Goal: Task Accomplishment & Management: Use online tool/utility

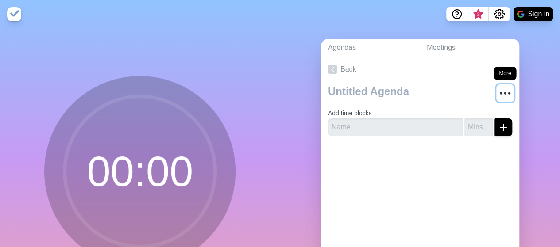
click at [498, 89] on icon "More" at bounding box center [505, 93] width 14 height 14
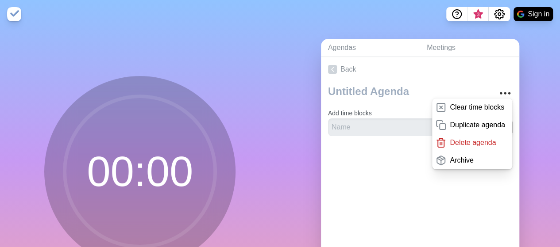
click at [358, 173] on div at bounding box center [420, 160] width 198 height 35
click at [362, 121] on input "text" at bounding box center [395, 128] width 135 height 18
click at [490, 76] on link "Back" at bounding box center [420, 69] width 198 height 25
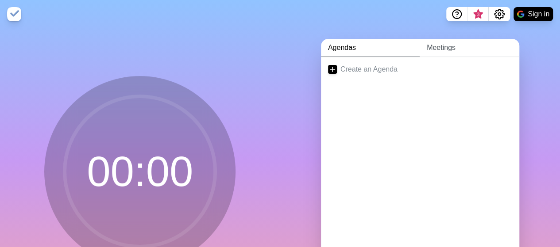
click at [440, 53] on link "Meetings" at bounding box center [470, 48] width 100 height 18
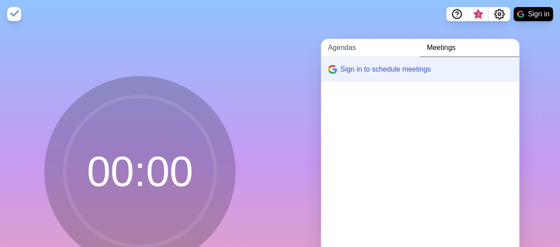
click at [333, 45] on link "Agendas" at bounding box center [370, 48] width 99 height 18
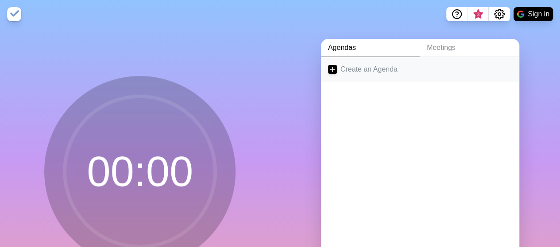
click at [377, 70] on link "Create an Agenda" at bounding box center [420, 69] width 198 height 25
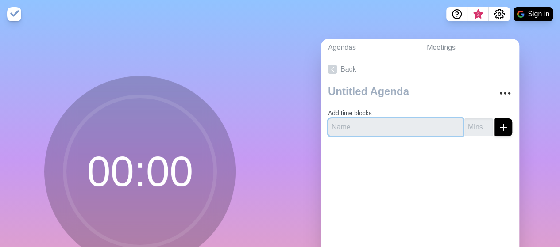
click at [389, 127] on input "text" at bounding box center [395, 128] width 135 height 18
type input "POS"
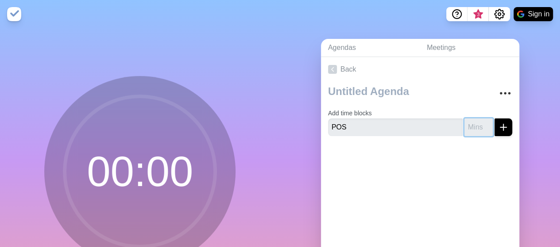
click at [464, 127] on input "number" at bounding box center [478, 128] width 28 height 18
type input "10"
click at [498, 129] on icon "submit" at bounding box center [503, 127] width 11 height 11
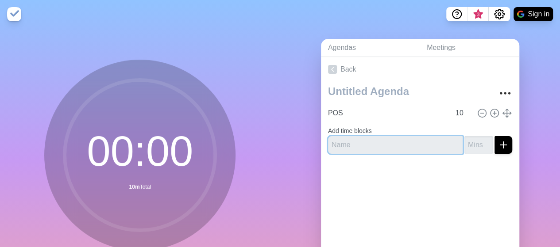
click at [388, 145] on input "text" at bounding box center [395, 145] width 135 height 18
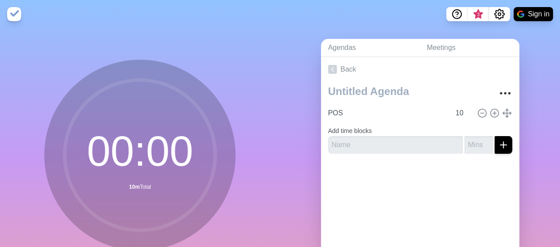
click at [13, 15] on img at bounding box center [14, 14] width 14 height 14
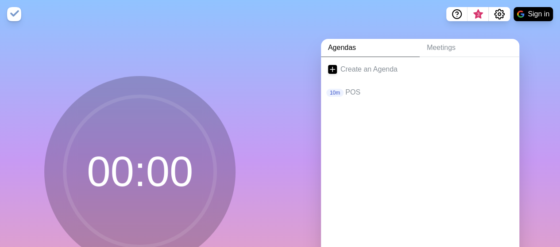
click at [18, 15] on img at bounding box center [14, 14] width 14 height 14
click at [348, 93] on p "POS" at bounding box center [428, 92] width 167 height 11
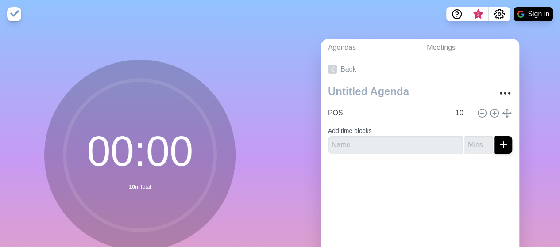
click at [150, 162] on circle at bounding box center [140, 155] width 150 height 150
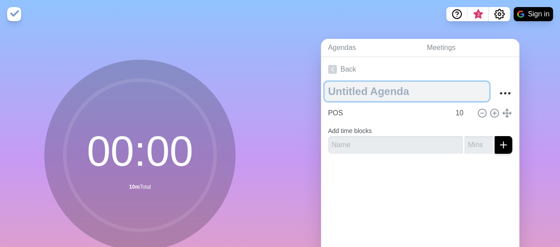
click at [404, 95] on textarea at bounding box center [406, 91] width 165 height 19
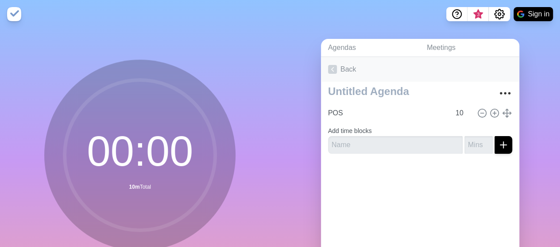
click at [378, 71] on link "Back" at bounding box center [420, 69] width 198 height 25
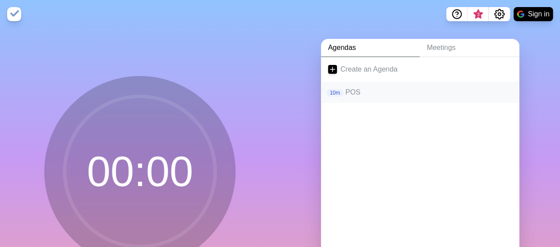
click at [365, 89] on p "POS" at bounding box center [428, 92] width 167 height 11
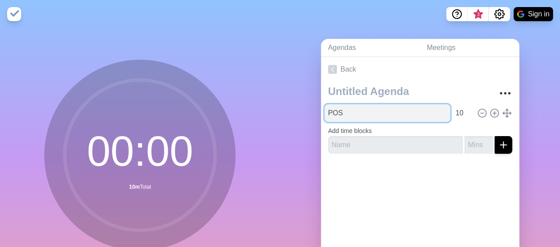
click at [348, 114] on input "POS" at bounding box center [387, 113] width 126 height 18
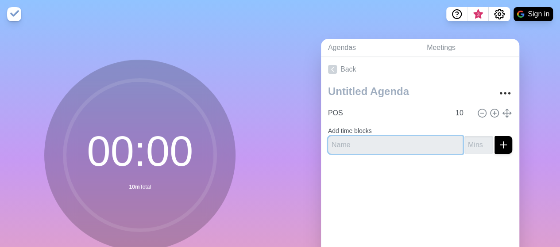
click at [387, 143] on input "text" at bounding box center [395, 145] width 135 height 18
type input "7BOSS"
click at [494, 136] on button "submit" at bounding box center [503, 145] width 18 height 18
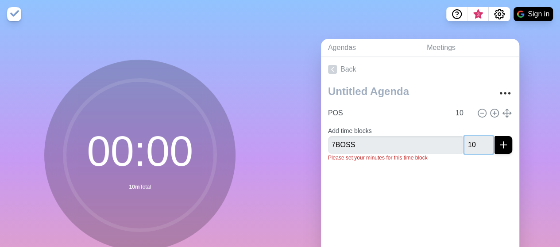
type input "10"
click at [494, 136] on button "submit" at bounding box center [503, 145] width 18 height 18
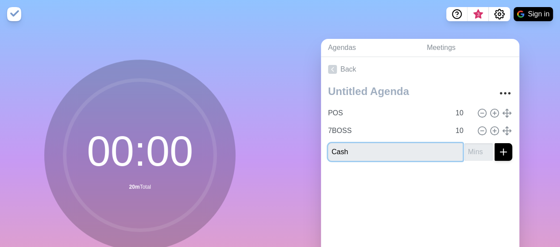
type input "Cash"
click at [494, 143] on button "submit" at bounding box center [503, 152] width 18 height 18
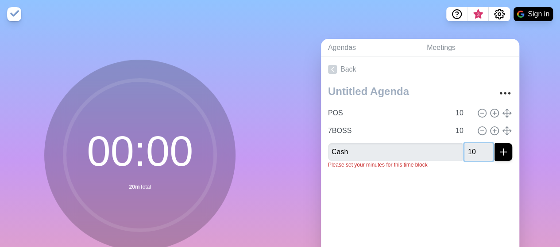
type input "10"
click at [494, 143] on button "submit" at bounding box center [503, 152] width 18 height 18
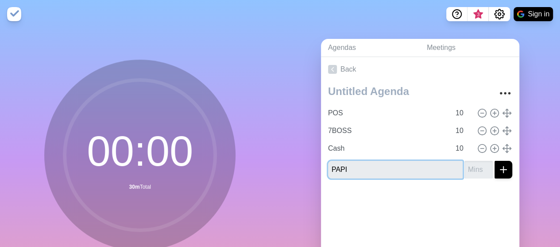
type input "PAPI"
click at [494, 161] on button "submit" at bounding box center [503, 170] width 18 height 18
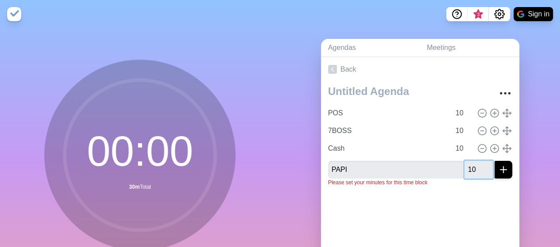
type input "10"
click at [494, 161] on button "submit" at bounding box center [503, 170] width 18 height 18
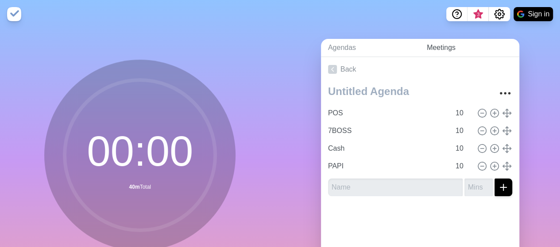
click at [440, 51] on link "Meetings" at bounding box center [470, 48] width 100 height 18
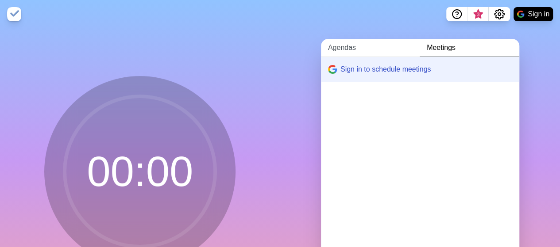
click at [331, 46] on link "Agendas" at bounding box center [370, 48] width 99 height 18
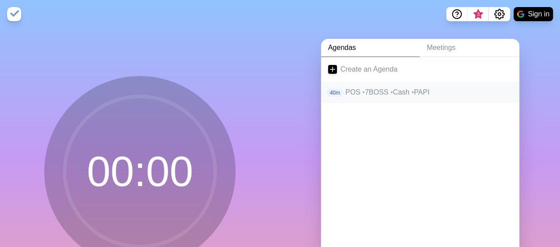
click at [371, 96] on p "POS • 7BOSS • Cash • PAPI" at bounding box center [428, 92] width 167 height 11
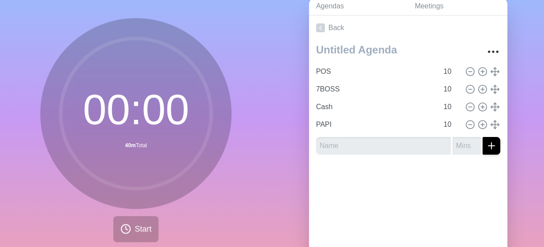
scroll to position [81, 0]
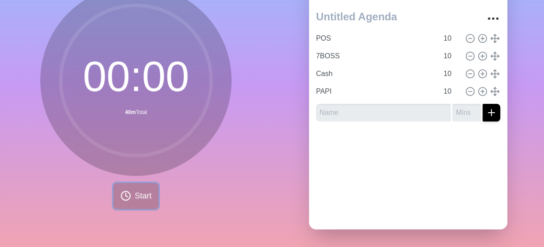
click at [125, 196] on button "Start" at bounding box center [135, 196] width 45 height 26
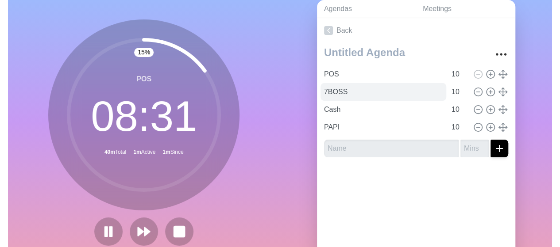
scroll to position [0, 0]
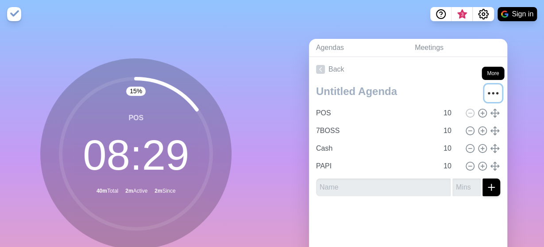
click at [486, 89] on icon "More" at bounding box center [493, 93] width 14 height 14
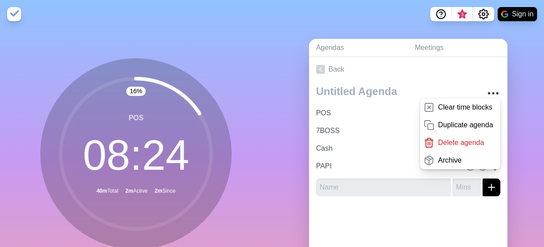
click at [530, 111] on div "Agendas Meetings Back Clear time blocks Duplicate agenda Delete agenda Archive …" at bounding box center [408, 175] width 272 height 294
click at [484, 10] on icon "Settings" at bounding box center [483, 14] width 10 height 10
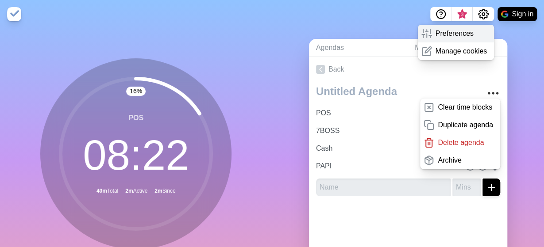
click at [464, 34] on p "Preferences" at bounding box center [455, 33] width 38 height 11
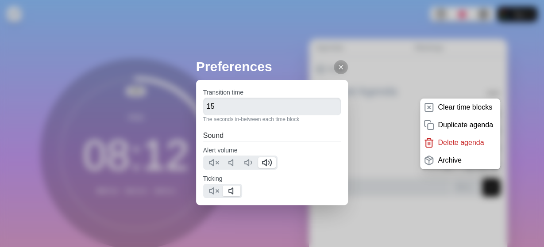
click at [434, 53] on div "Preferences Transition time 15 The seconds in-between each time block Sound Ale…" at bounding box center [272, 123] width 544 height 247
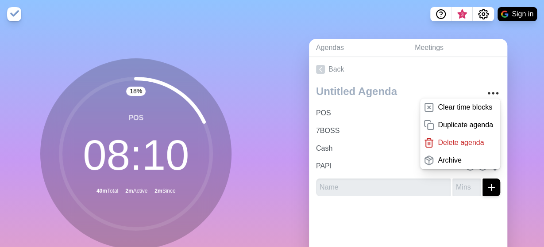
click at [517, 65] on div "Agendas Meetings Back Clear time blocks Duplicate agenda Delete agenda Archive …" at bounding box center [408, 175] width 272 height 294
drag, startPoint x: 295, startPoint y: 31, endPoint x: 304, endPoint y: 35, distance: 10.1
click at [296, 30] on div "Agendas Meetings Back Clear time blocks Duplicate agenda Delete agenda Archive …" at bounding box center [408, 175] width 272 height 294
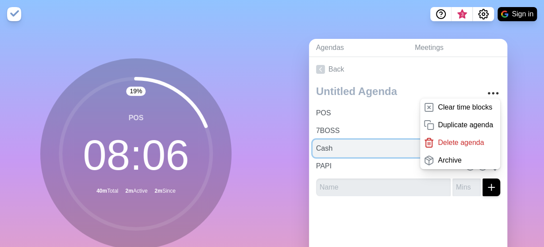
click at [384, 153] on input "Cash" at bounding box center [375, 149] width 126 height 18
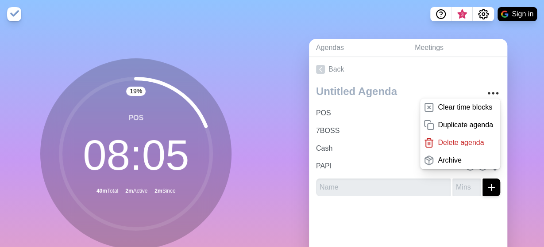
click at [370, 204] on div at bounding box center [408, 221] width 198 height 35
click at [374, 201] on div "Clear time blocks Duplicate agenda Delete agenda Archive POS 10 7BOSS 10 Cash 1…" at bounding box center [408, 143] width 198 height 122
click at [486, 87] on icon "More" at bounding box center [493, 93] width 14 height 14
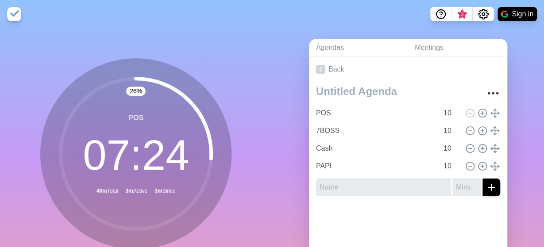
drag, startPoint x: 207, startPoint y: 161, endPoint x: 192, endPoint y: 187, distance: 30.1
click at [192, 187] on circle at bounding box center [136, 154] width 150 height 150
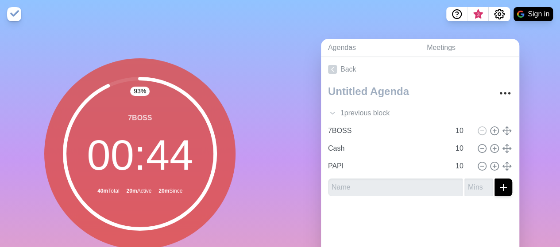
click at [175, 155] on circle at bounding box center [140, 154] width 150 height 150
click at [125, 162] on circle at bounding box center [140, 154] width 150 height 150
click at [143, 93] on circle at bounding box center [140, 154] width 150 height 150
click at [12, 13] on img at bounding box center [14, 14] width 14 height 14
